Goal: Information Seeking & Learning: Learn about a topic

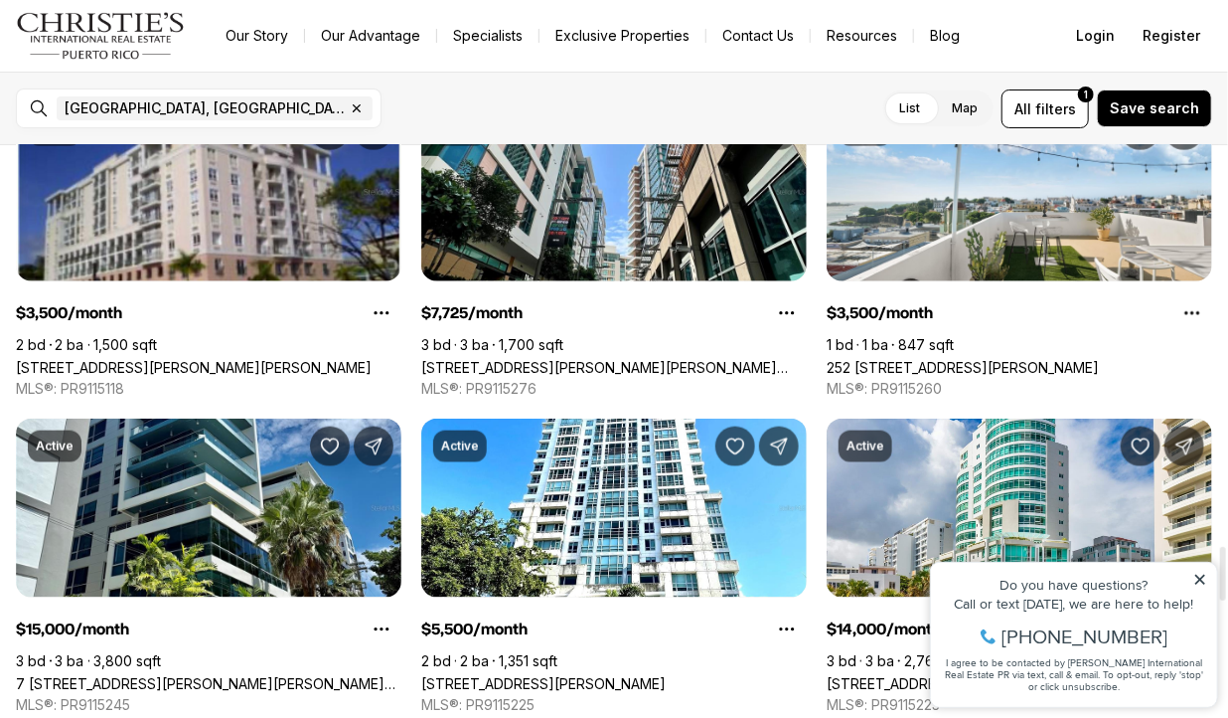
scroll to position [4235, 0]
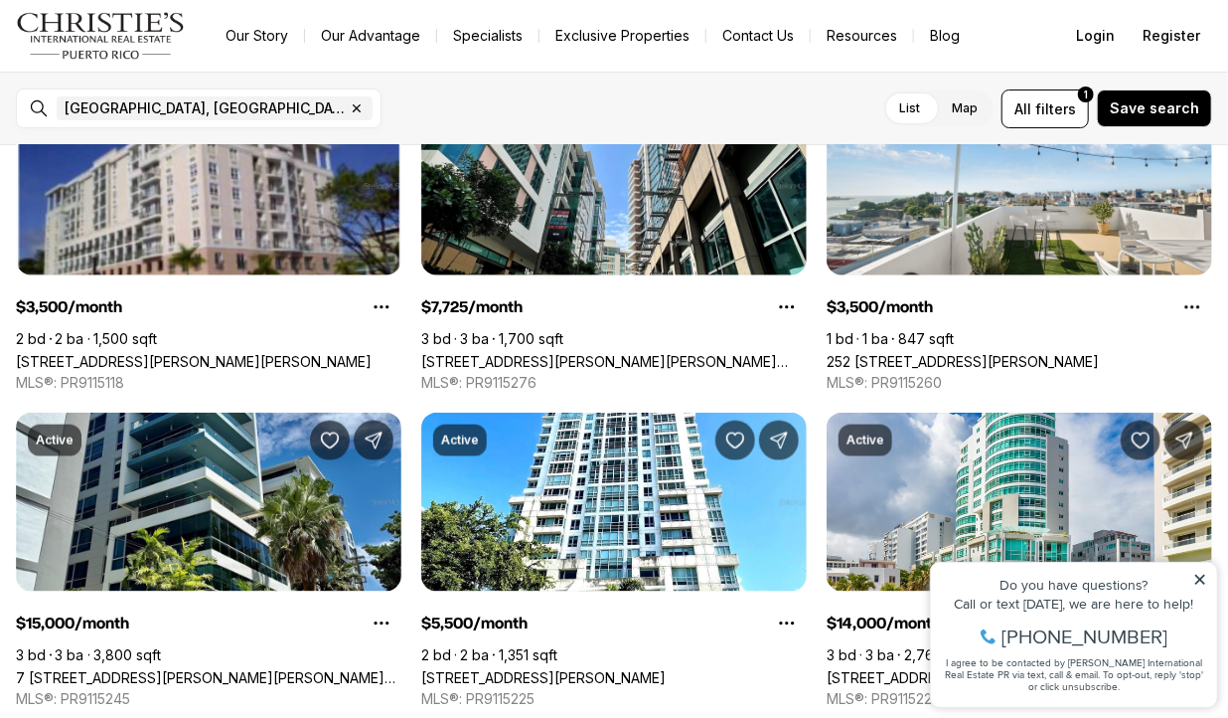
click at [1201, 577] on icon at bounding box center [1200, 578] width 14 height 14
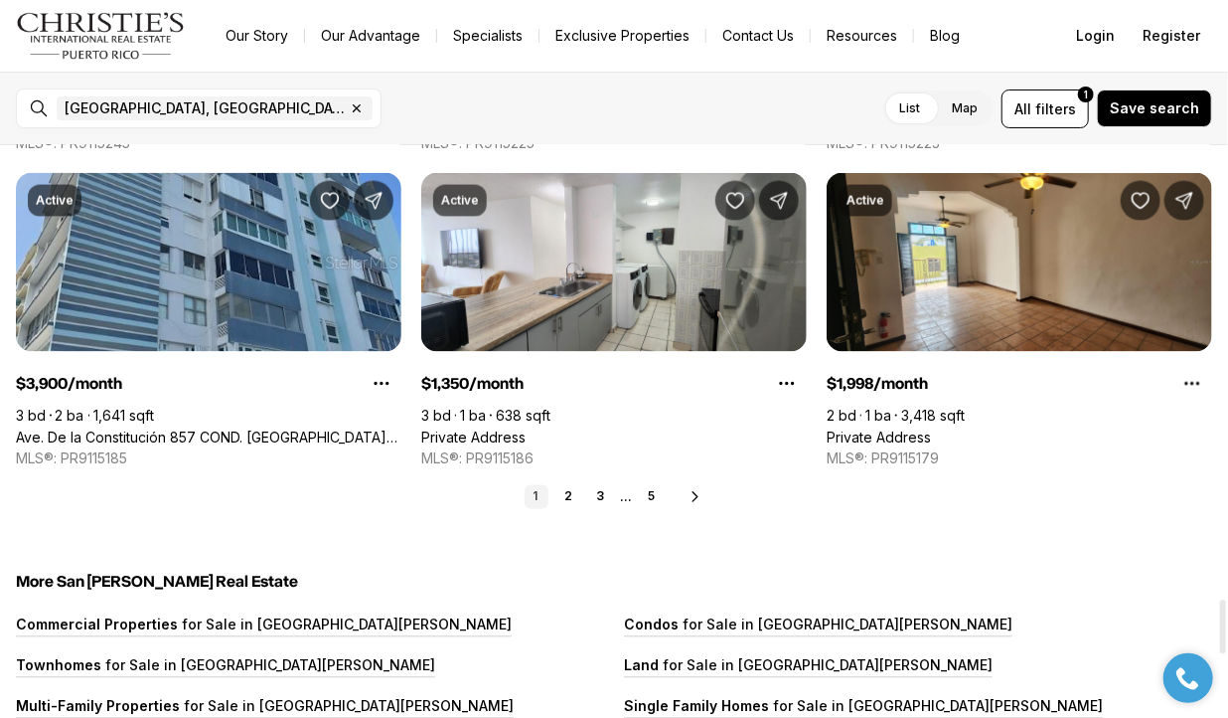
scroll to position [4748, 0]
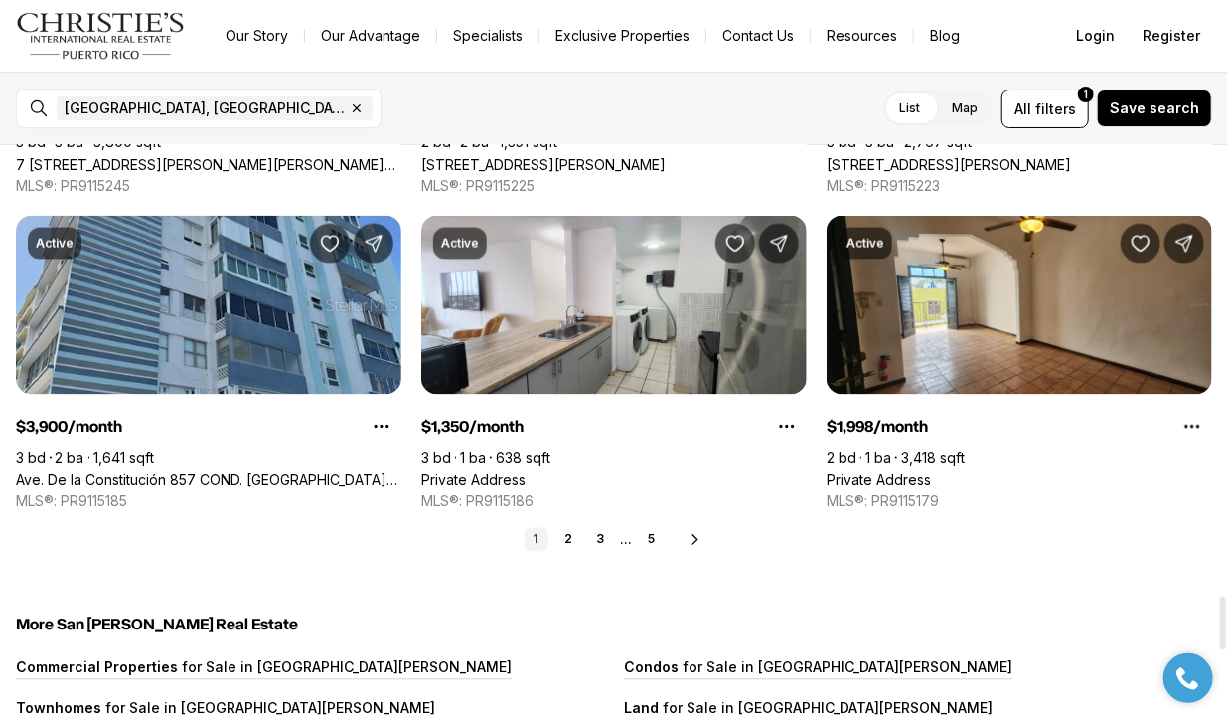
click at [700, 539] on icon at bounding box center [696, 540] width 16 height 16
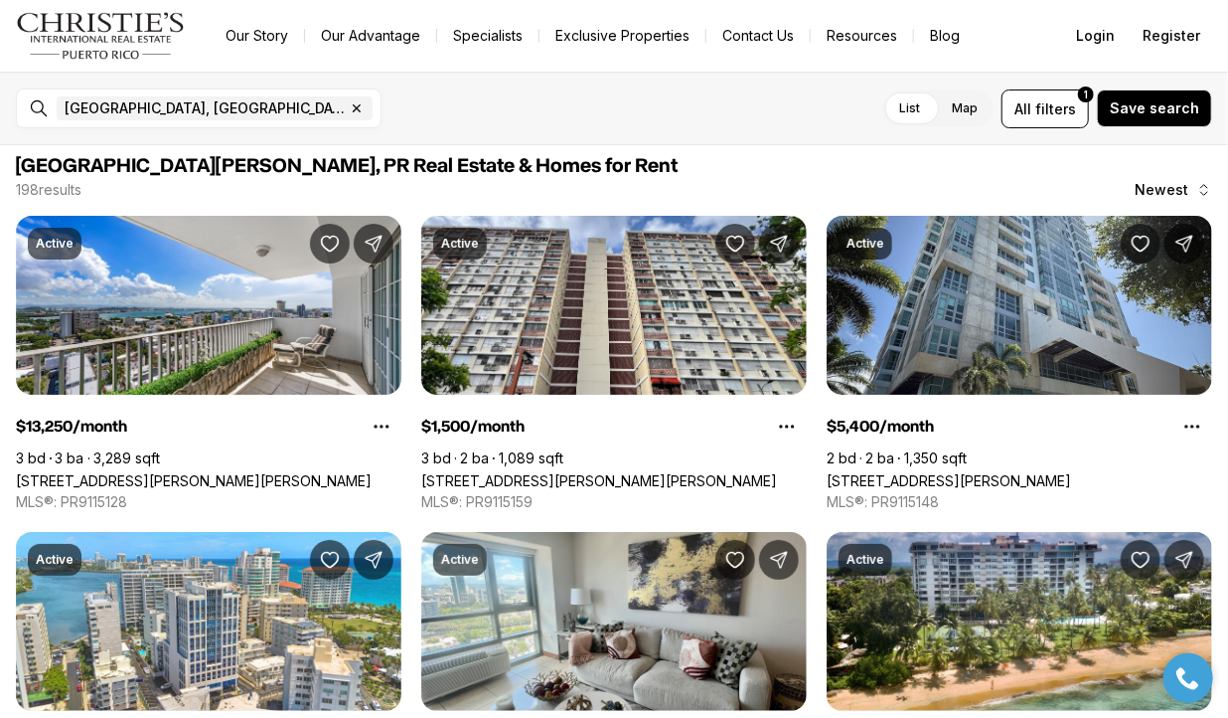
scroll to position [8, 0]
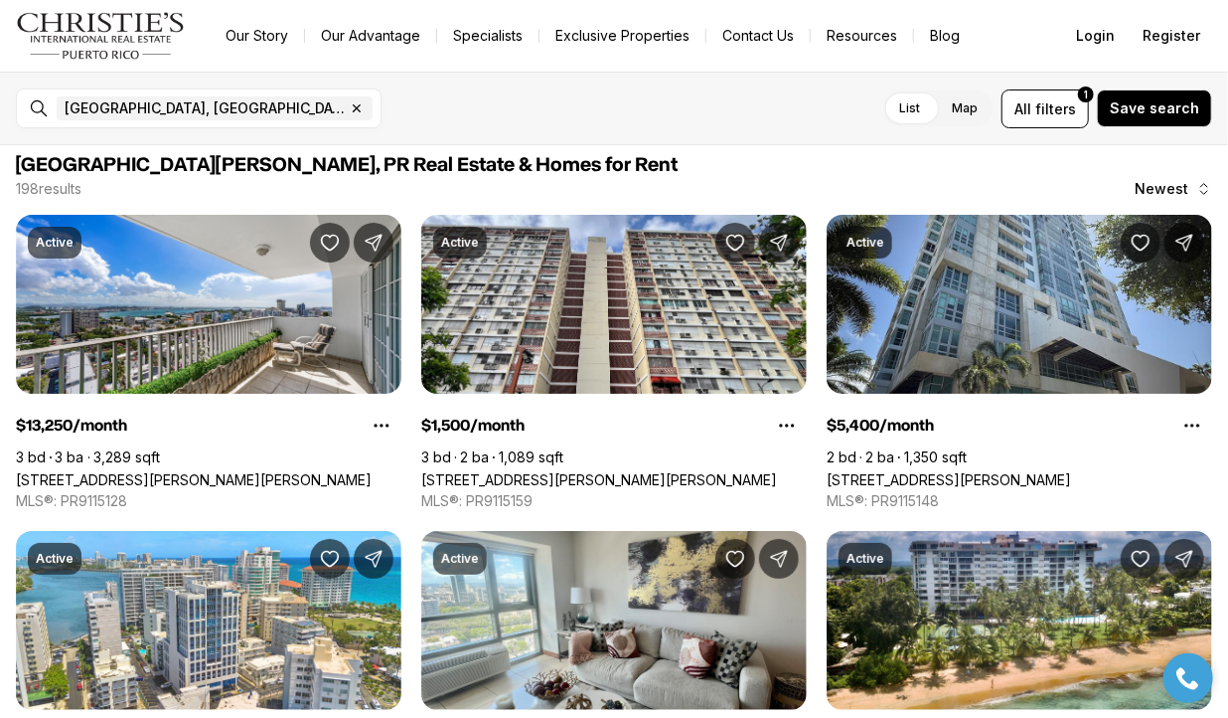
click at [572, 471] on link "36 CALLE NEVAREZ, SAN JUAN PR, 00927" at bounding box center [599, 479] width 356 height 17
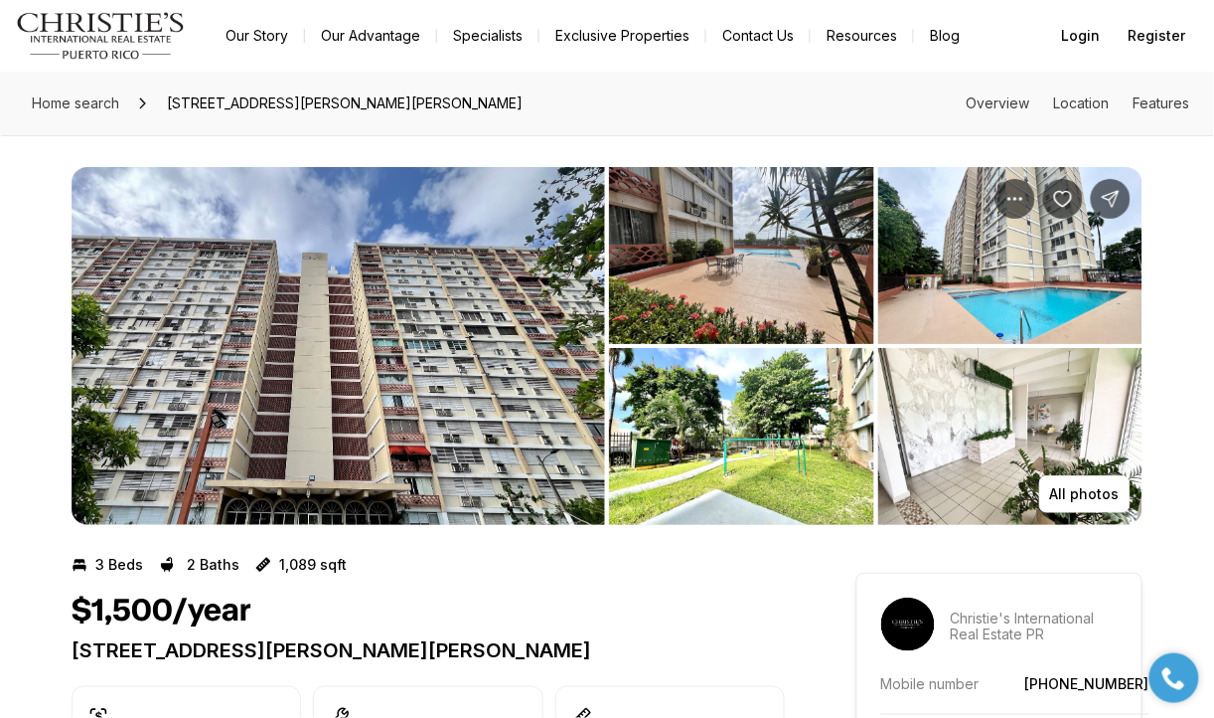
click at [762, 239] on img "View image gallery" at bounding box center [741, 255] width 265 height 177
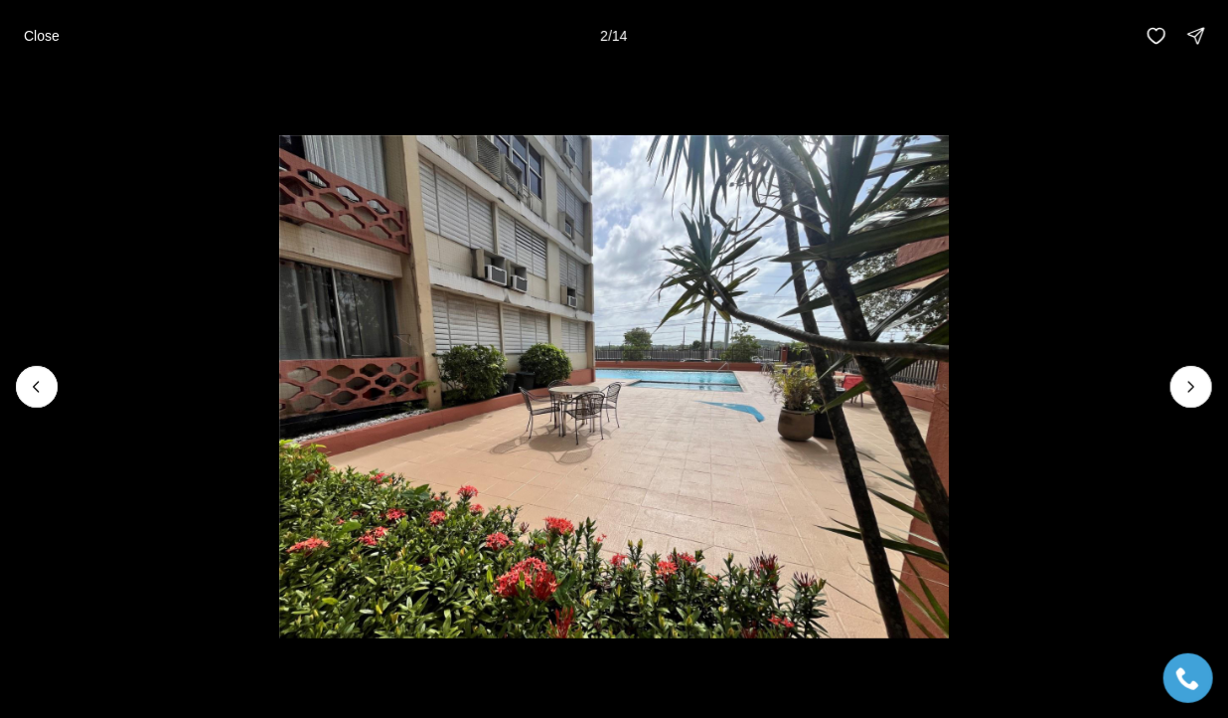
click at [1193, 395] on icon "Next slide" at bounding box center [1192, 387] width 20 height 20
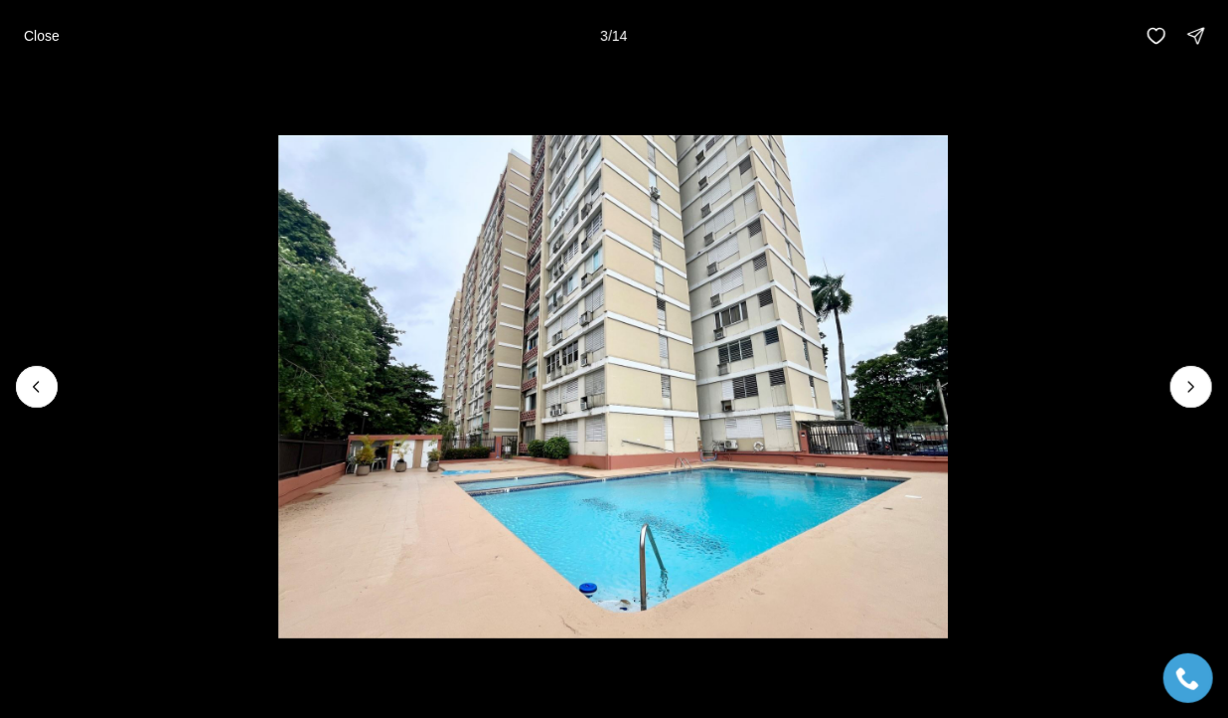
click at [1192, 386] on icon "Next slide" at bounding box center [1192, 387] width 20 height 20
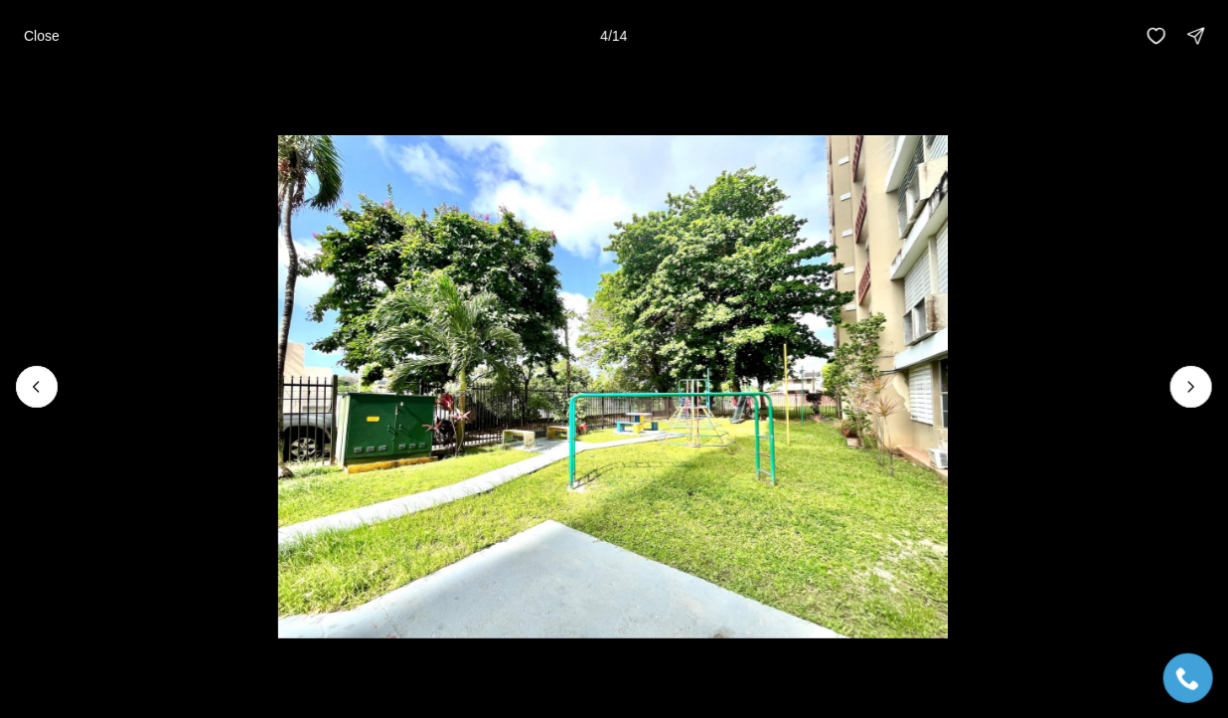
click at [1189, 388] on icon "Next slide" at bounding box center [1192, 387] width 20 height 20
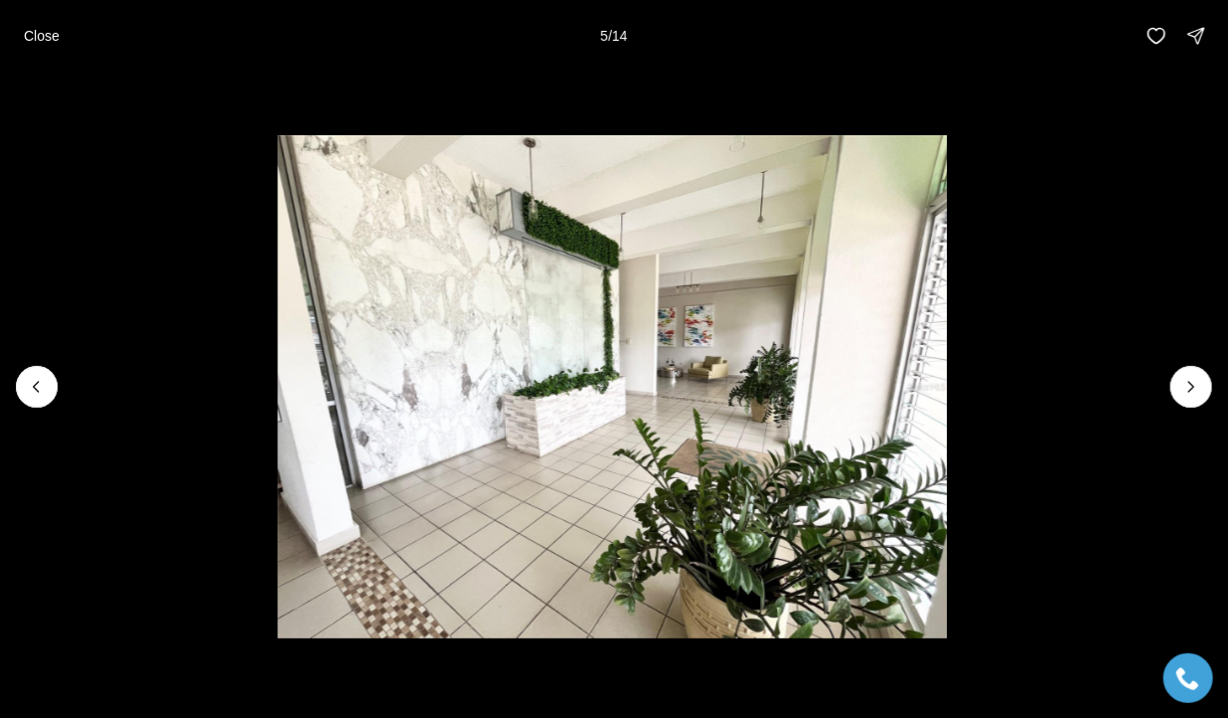
click at [1192, 386] on icon "Next slide" at bounding box center [1192, 387] width 20 height 20
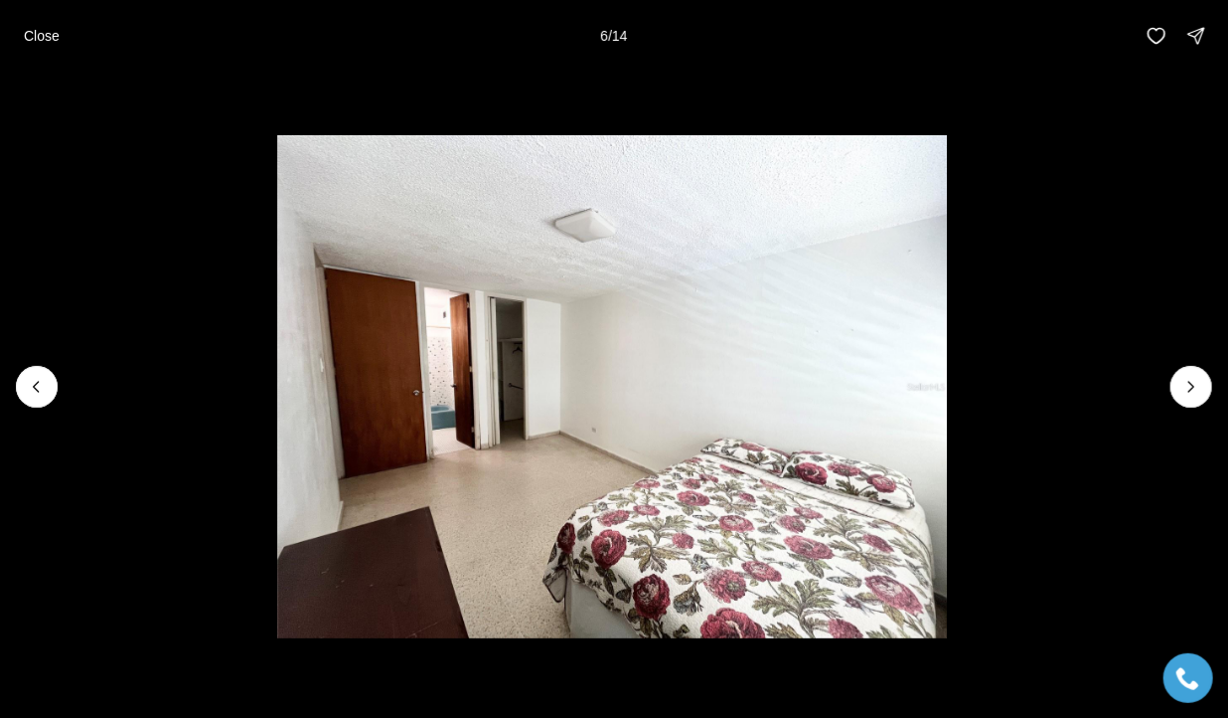
click at [1189, 395] on icon "Next slide" at bounding box center [1192, 387] width 20 height 20
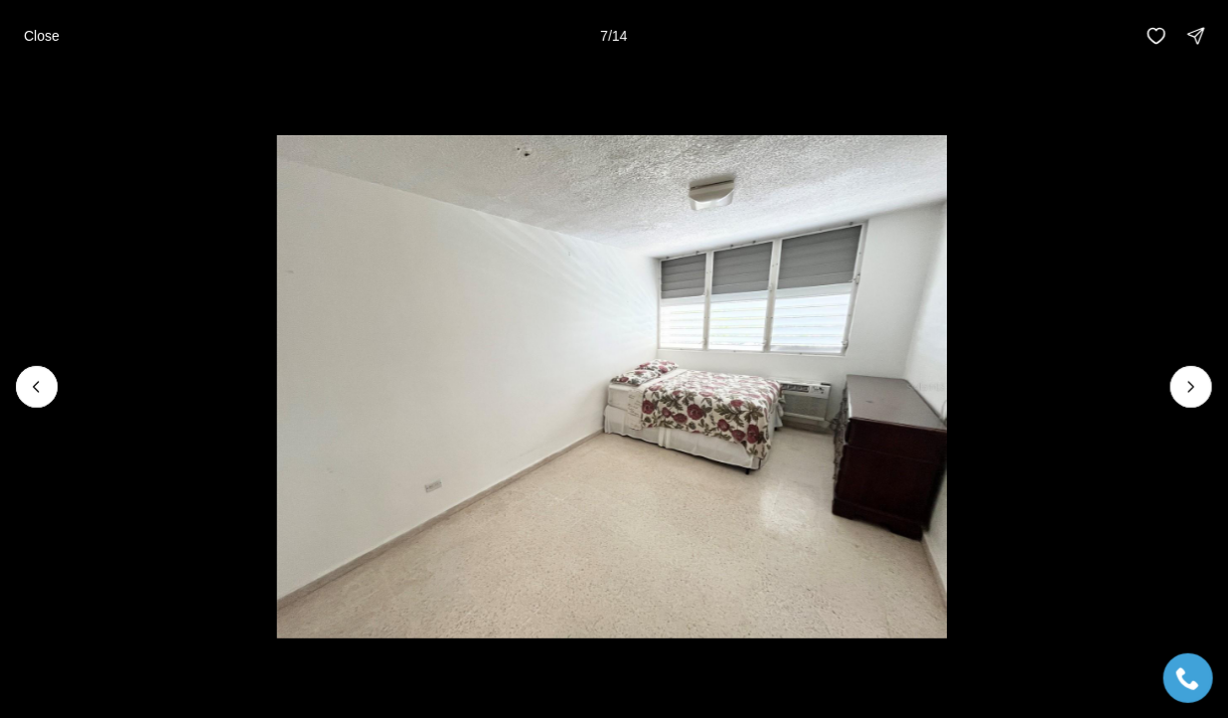
click at [1190, 396] on icon "Next slide" at bounding box center [1192, 387] width 20 height 20
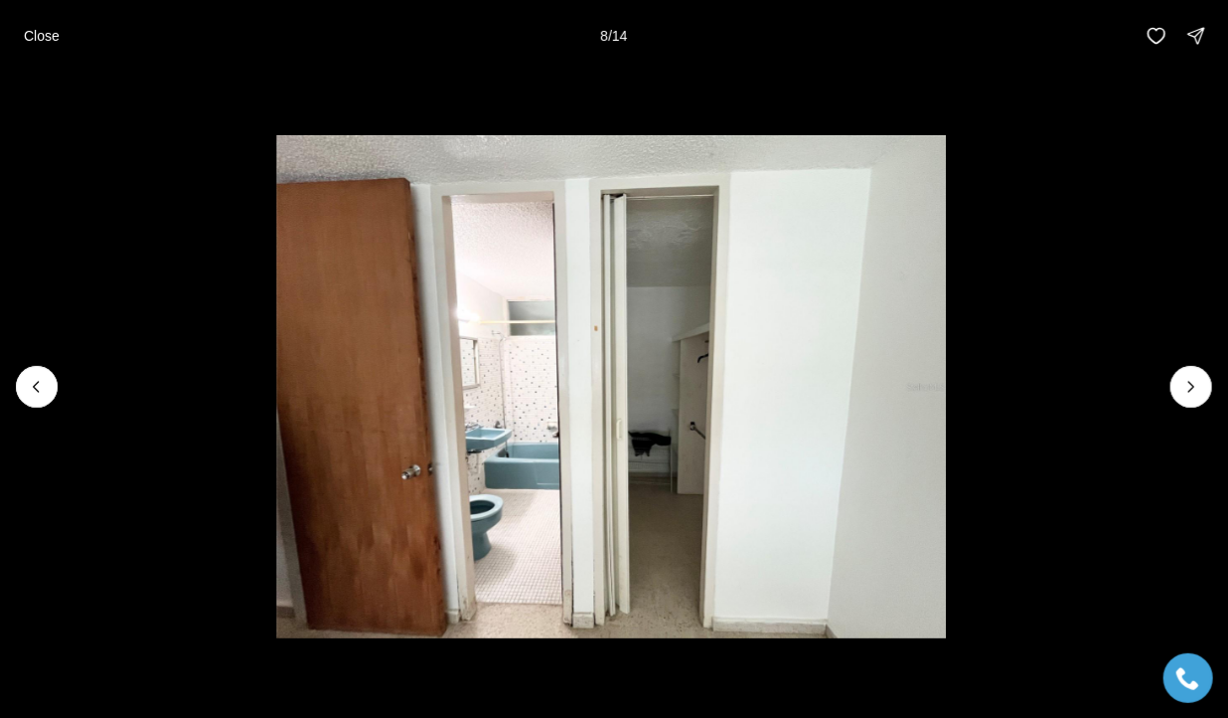
click at [1192, 386] on icon "Next slide" at bounding box center [1192, 387] width 20 height 20
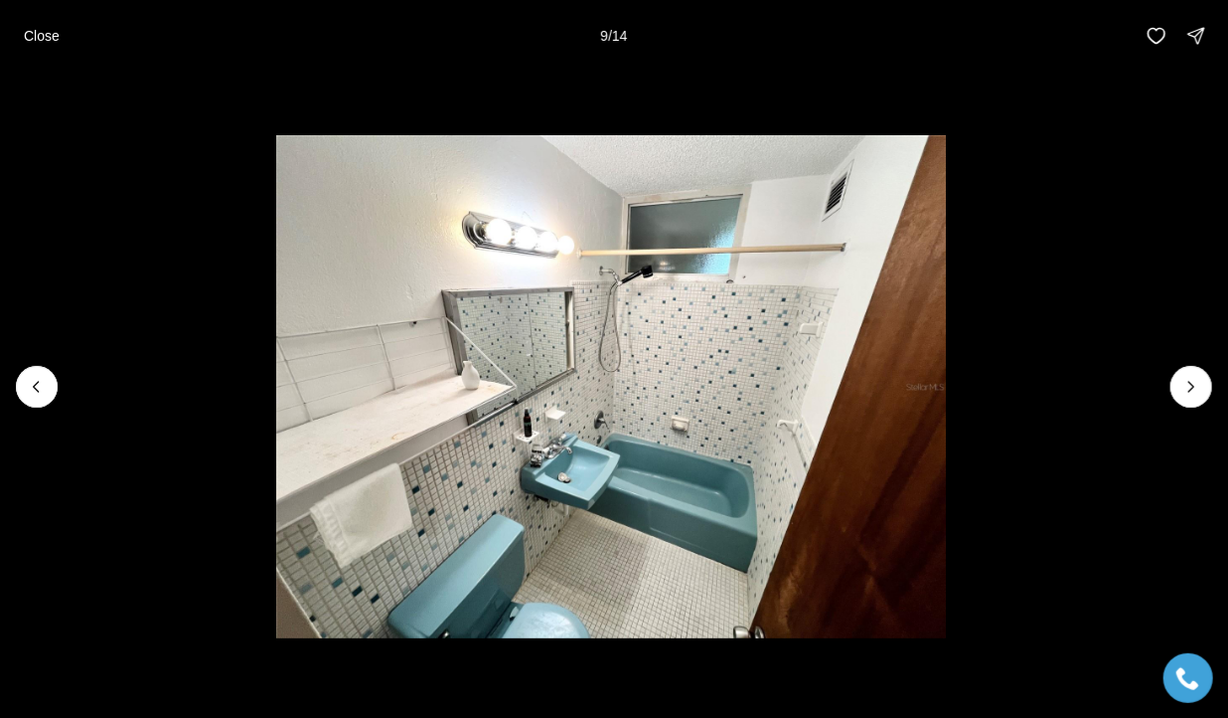
click at [1190, 390] on icon "Next slide" at bounding box center [1192, 387] width 5 height 10
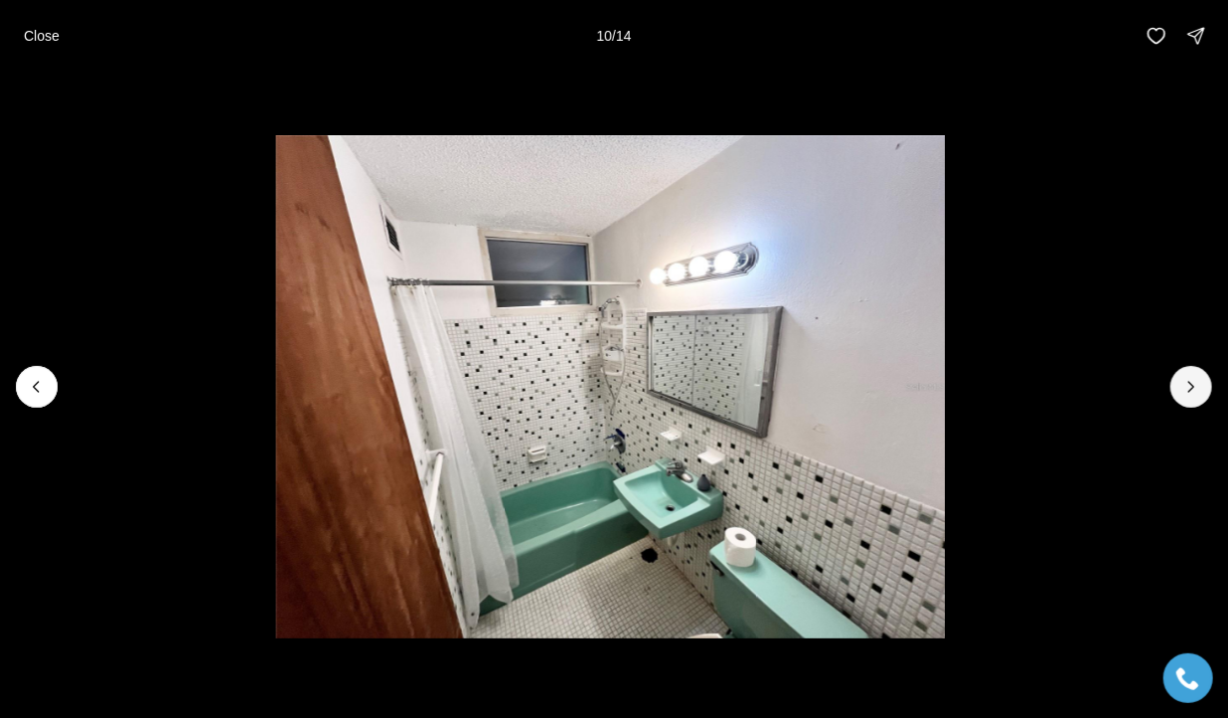
click at [1191, 398] on button "Next slide" at bounding box center [1192, 387] width 42 height 42
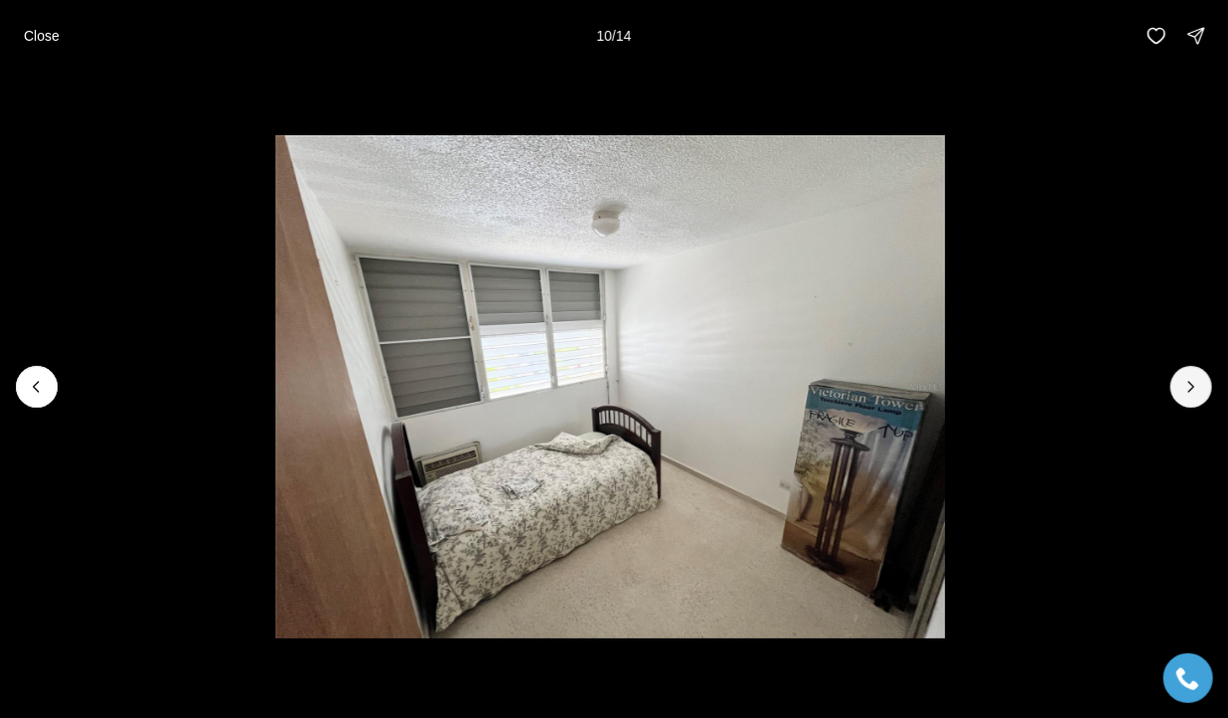
click at [1192, 397] on button "Next slide" at bounding box center [1192, 387] width 42 height 42
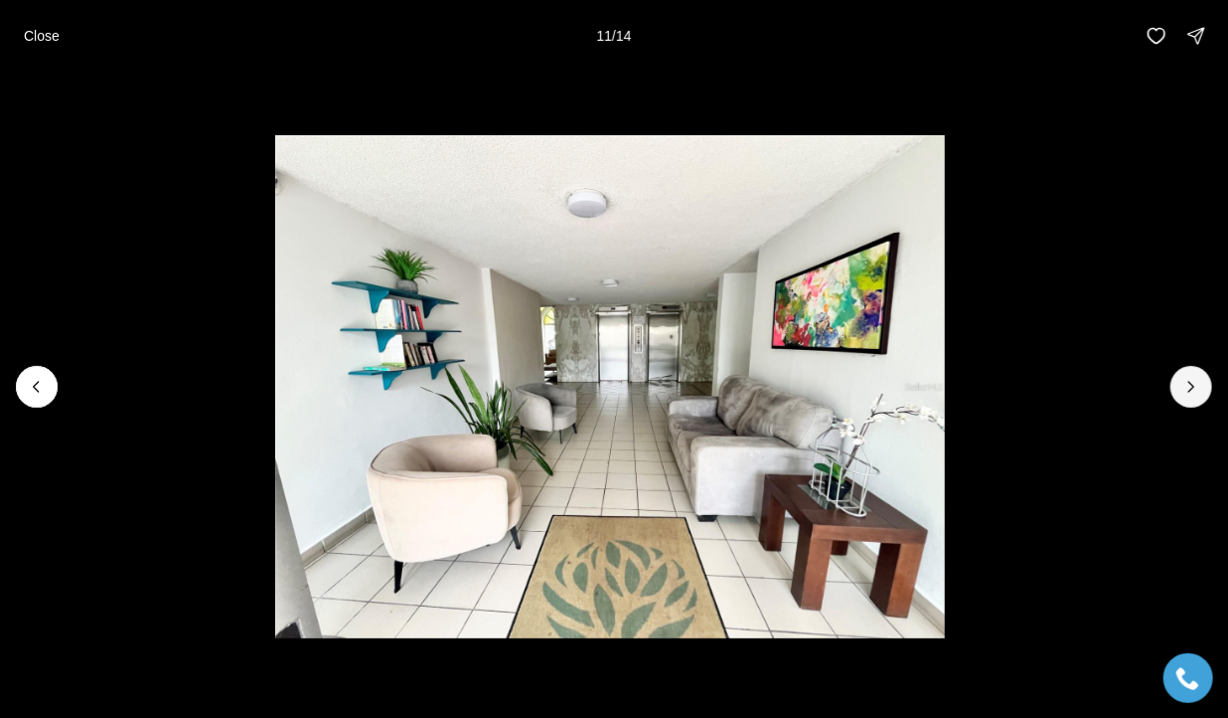
click at [1190, 399] on button "Next slide" at bounding box center [1192, 387] width 42 height 42
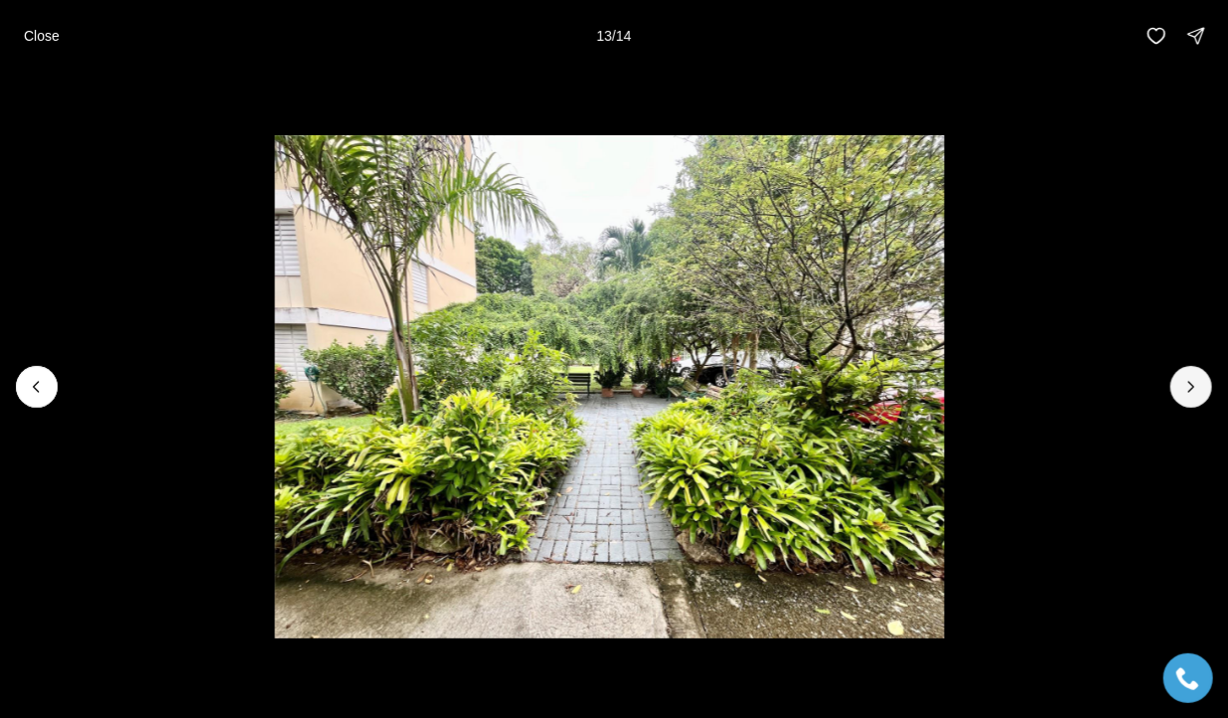
click at [1192, 399] on button "Next slide" at bounding box center [1192, 387] width 42 height 42
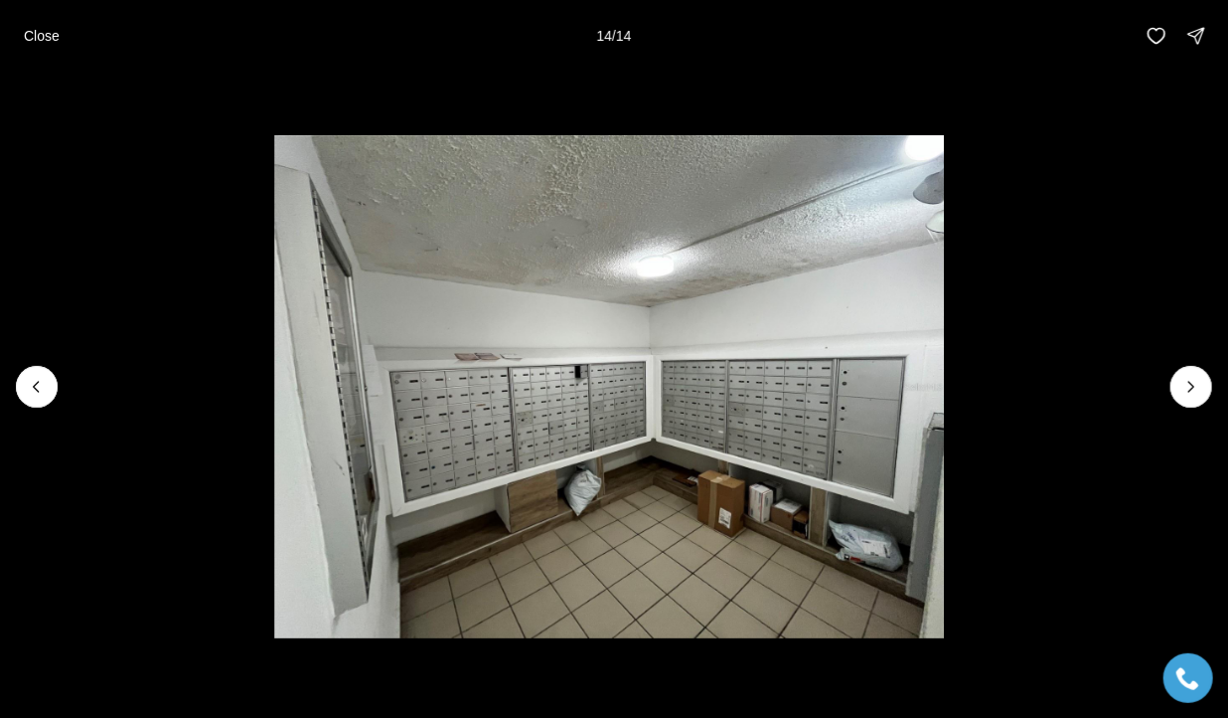
click at [1197, 400] on div at bounding box center [1192, 387] width 42 height 42
click at [1188, 391] on div at bounding box center [1192, 387] width 42 height 42
click at [48, 35] on p "Close" at bounding box center [42, 36] width 36 height 16
